Goal: Task Accomplishment & Management: Use online tool/utility

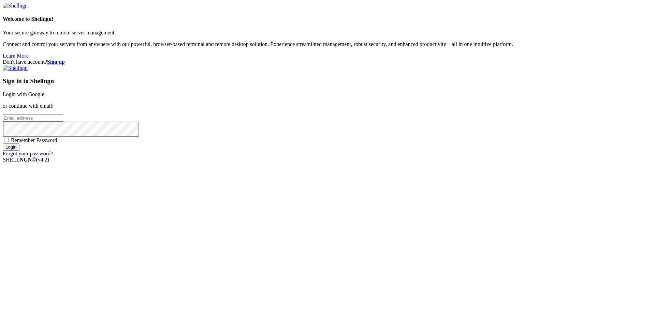
click at [44, 97] on link "Login with Google" at bounding box center [24, 94] width 42 height 6
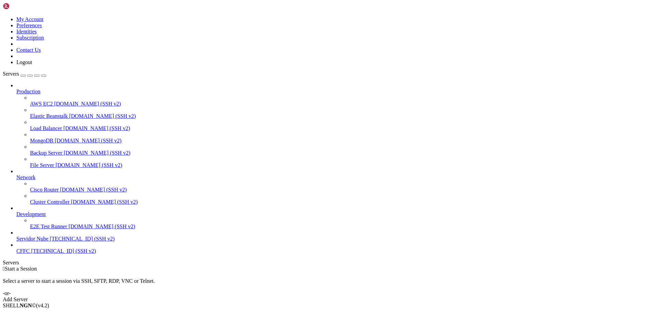
click at [374, 297] on div "Add Server" at bounding box center [328, 300] width 650 height 6
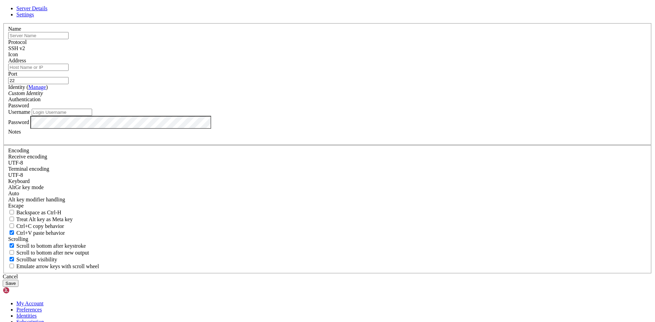
drag, startPoint x: 372, startPoint y: 124, endPoint x: 302, endPoint y: 127, distance: 70.3
click at [302, 127] on fieldset "Name Protocol SSH v2 Icon Address Port 22 ( )" at bounding box center [327, 84] width 648 height 122
type input "10022"
click at [69, 71] on input "Address" at bounding box center [38, 67] width 60 height 7
click at [69, 71] on input "192." at bounding box center [38, 67] width 60 height 7
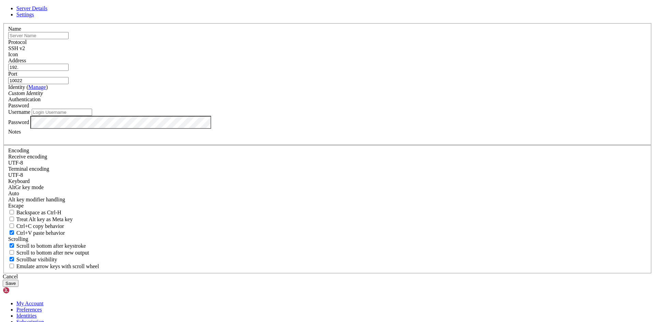
click at [69, 71] on input "192." at bounding box center [38, 67] width 60 height 7
type input "[TECHNICAL_ID]"
click at [415, 58] on div at bounding box center [327, 58] width 639 height 0
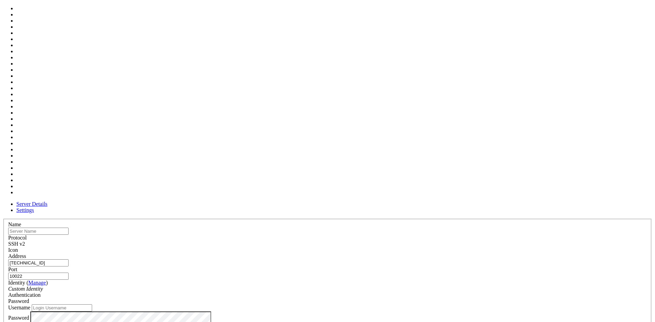
click at [415, 253] on div at bounding box center [327, 253] width 639 height 0
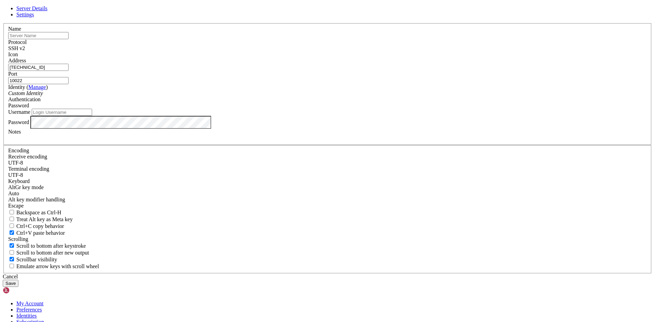
click at [34, 17] on span "Settings" at bounding box center [25, 15] width 18 height 6
click at [47, 11] on link "Server Details" at bounding box center [31, 8] width 31 height 6
click at [18, 280] on button "Save" at bounding box center [11, 283] width 16 height 7
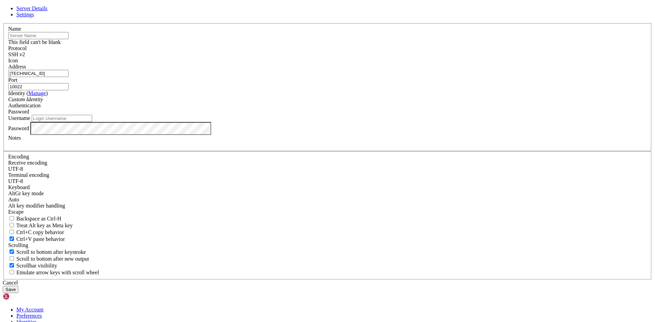
click at [69, 39] on input "text" at bounding box center [38, 35] width 60 height 7
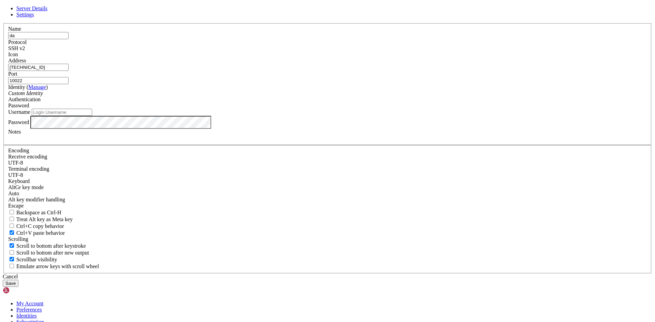
type input "da"
click at [18, 280] on button "Save" at bounding box center [11, 283] width 16 height 7
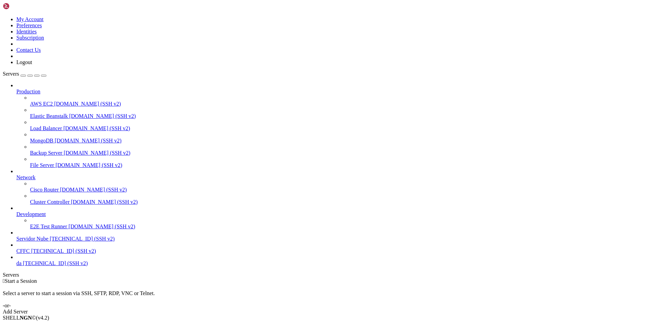
click at [21, 266] on span "da" at bounding box center [18, 264] width 5 height 6
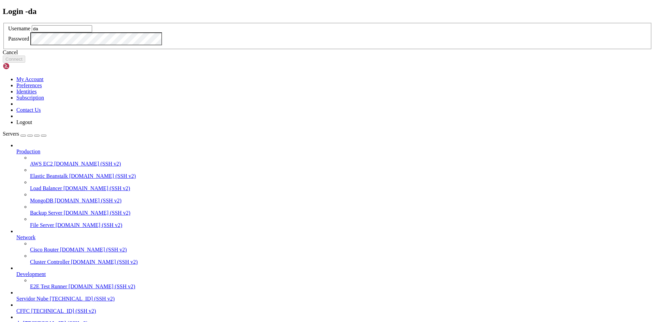
click at [92, 32] on input "da" at bounding box center [62, 28] width 60 height 7
drag, startPoint x: 286, startPoint y: 146, endPoint x: 249, endPoint y: 149, distance: 36.9
click at [249, 63] on div "Login - da Username da Password Cancel Connect" at bounding box center [328, 35] width 650 height 56
type input "[PERSON_NAME]"
click button "Connect" at bounding box center [14, 59] width 23 height 7
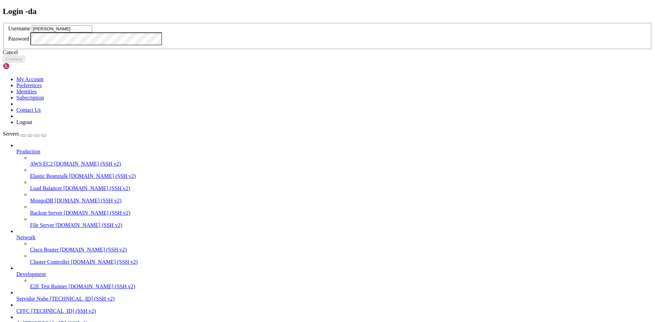
type input "[PERSON_NAME]"
click button "Connect" at bounding box center [14, 59] width 23 height 7
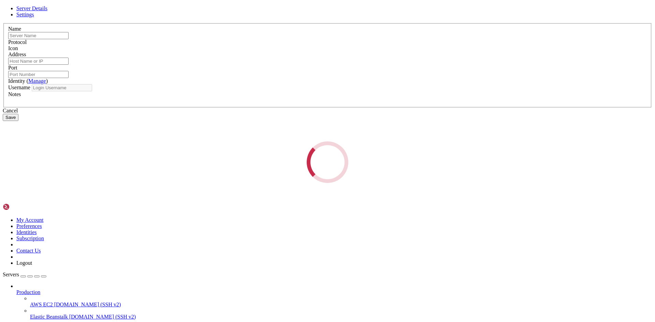
type input "da"
type input "[TECHNICAL_ID]"
type input "10022"
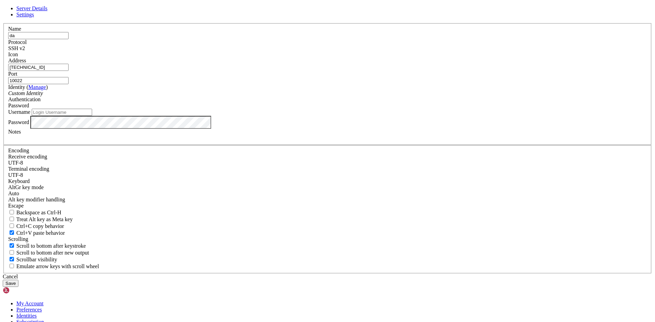
click at [69, 71] on input "[TECHNICAL_ID]" at bounding box center [38, 67] width 60 height 7
drag, startPoint x: 274, startPoint y: 122, endPoint x: 155, endPoint y: 127, distance: 119.2
click at [156, 127] on div "Server Details Settings Name da Protocol SSH v2 Icon" at bounding box center [328, 146] width 650 height 282
type input "[TECHNICAL_ID]"
drag, startPoint x: 195, startPoint y: 247, endPoint x: 188, endPoint y: 216, distance: 31.6
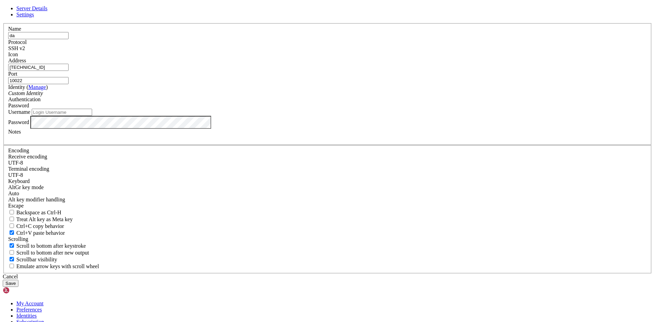
click at [195, 247] on div "Server Details Settings Name da Protocol SSH v2 Icon" at bounding box center [328, 146] width 650 height 282
click at [18, 280] on button "Save" at bounding box center [11, 283] width 16 height 7
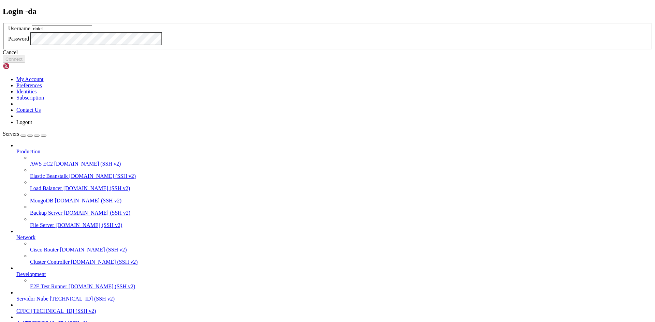
click at [92, 32] on input "daiel" at bounding box center [62, 28] width 60 height 7
type input "d"
type input "[PERSON_NAME]"
click button "Connect" at bounding box center [14, 59] width 23 height 7
